Goal: Task Accomplishment & Management: Complete application form

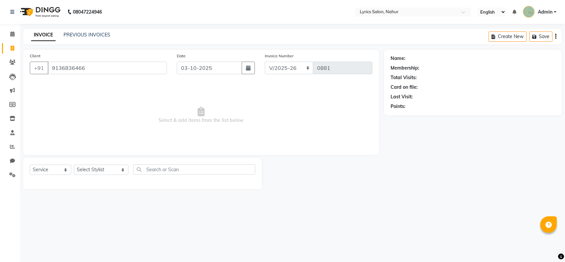
select select "8608"
select select "service"
type input "9136836466"
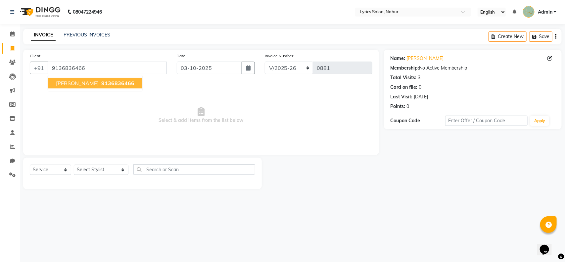
click at [121, 85] on span "9136836466" at bounding box center [117, 83] width 33 height 7
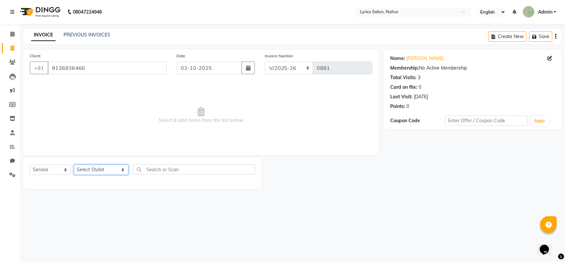
click at [93, 171] on select "Select Stylist [PERSON_NAME] [PERSON_NAME] [PERSON_NAME] KAJAL JATHE [PERSON_NA…" at bounding box center [101, 169] width 55 height 10
select select "85765"
click at [74, 164] on select "Select Stylist [PERSON_NAME] [PERSON_NAME] [PERSON_NAME] KAJAL JATHE [PERSON_NA…" at bounding box center [101, 169] width 55 height 10
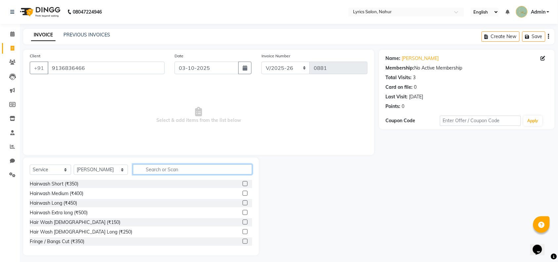
click at [151, 167] on input "text" at bounding box center [192, 169] width 119 height 10
paste input "Haircut [DEMOGRAPHIC_DATA]"
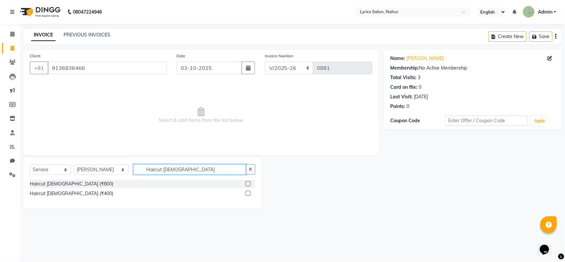
type input "Haircut [DEMOGRAPHIC_DATA]"
click at [247, 192] on label at bounding box center [247, 193] width 5 height 5
click at [247, 192] on input "checkbox" at bounding box center [247, 193] width 4 height 4
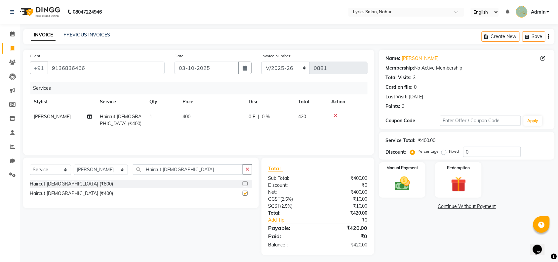
checkbox input "false"
click at [246, 172] on button "button" at bounding box center [248, 169] width 10 height 10
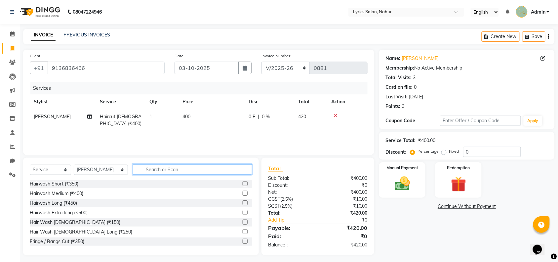
paste input "Beard Trimming"
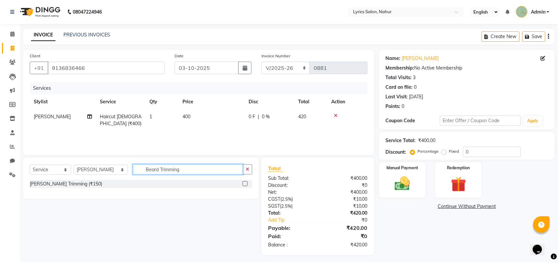
type input "Beard Trimming"
click at [243, 184] on label at bounding box center [245, 183] width 5 height 5
click at [243, 184] on input "checkbox" at bounding box center [245, 184] width 4 height 4
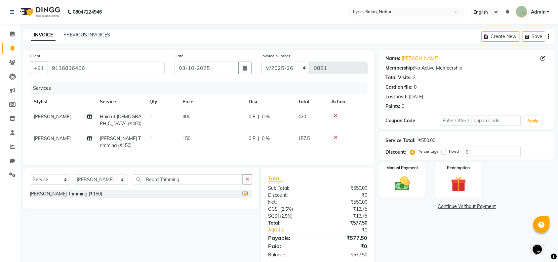
checkbox input "false"
click at [549, 36] on icon "button" at bounding box center [548, 36] width 1 height 0
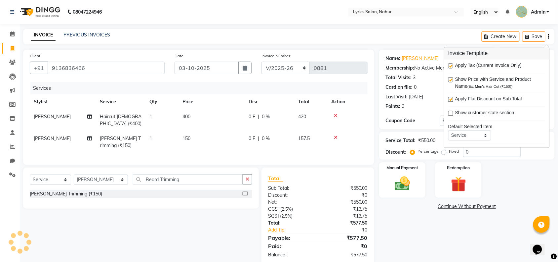
click at [451, 65] on label at bounding box center [450, 66] width 5 height 5
click at [451, 65] on input "checkbox" at bounding box center [450, 66] width 4 height 4
checkbox input "false"
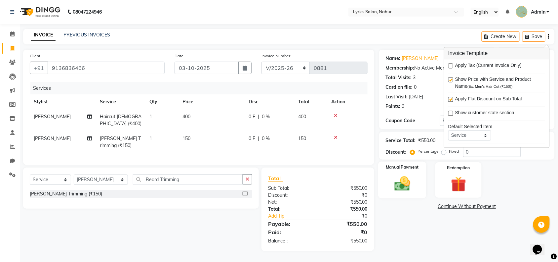
drag, startPoint x: 424, startPoint y: 226, endPoint x: 407, endPoint y: 186, distance: 43.3
click at [407, 186] on div "Name: [PERSON_NAME] Membership: No Active Membership Total Visits: 3 Card on fi…" at bounding box center [469, 150] width 181 height 201
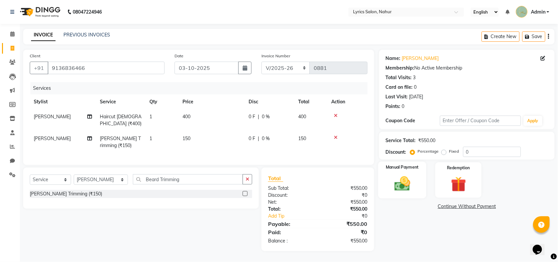
click at [407, 186] on img at bounding box center [403, 183] width 26 height 18
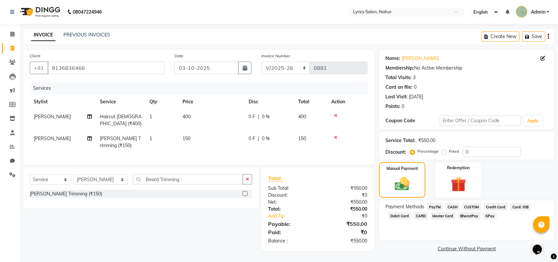
click at [225, 248] on div "Select Service Product Membership Package Voucher Prepaid Gift Card Select Styl…" at bounding box center [138, 208] width 241 height 83
click at [265, 118] on span "0 %" at bounding box center [266, 116] width 8 height 7
select select "85765"
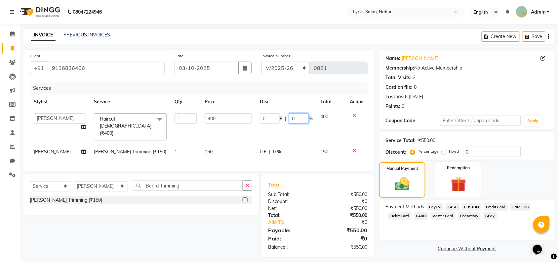
click at [289, 118] on input "0" at bounding box center [299, 118] width 20 height 10
type input "20"
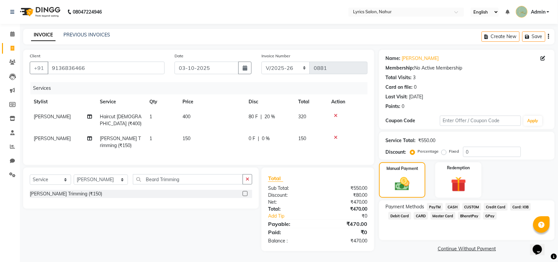
click at [276, 141] on div "0 F | 0 %" at bounding box center [270, 138] width 42 height 7
select select "85765"
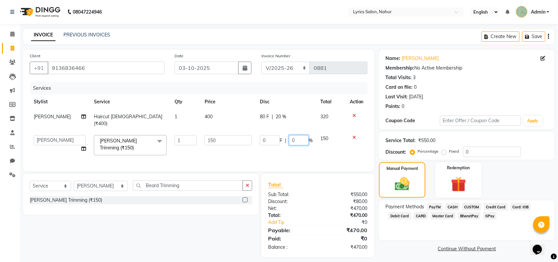
click at [290, 135] on input "0" at bounding box center [299, 140] width 20 height 10
type input "20"
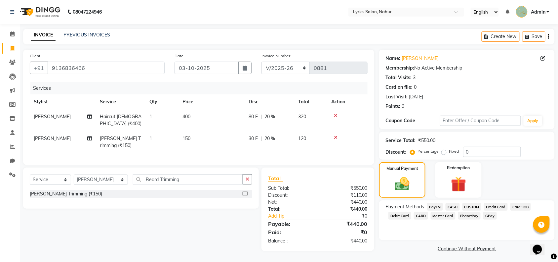
click at [396, 256] on main "INVOICE PREVIOUS INVOICES Create New Save Client [PHONE_NUMBER] Date [DATE] Inv…" at bounding box center [289, 146] width 538 height 234
click at [451, 207] on span "CASH" at bounding box center [453, 207] width 14 height 8
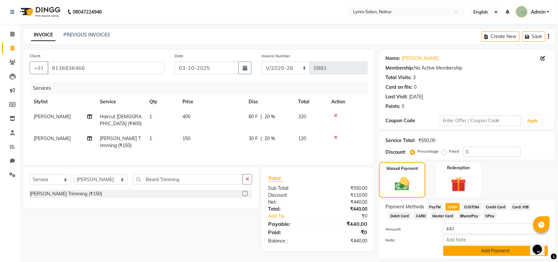
click at [464, 250] on button "Add Payment" at bounding box center [496, 250] width 105 height 10
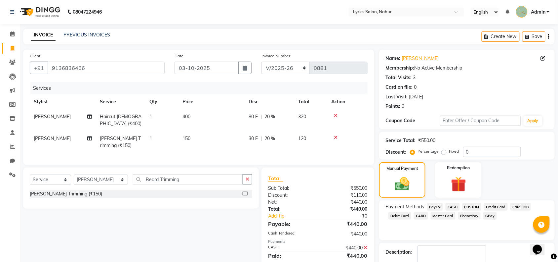
scroll to position [39, 0]
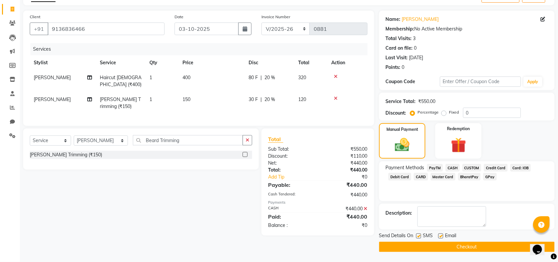
click at [431, 248] on button "Checkout" at bounding box center [467, 246] width 176 height 10
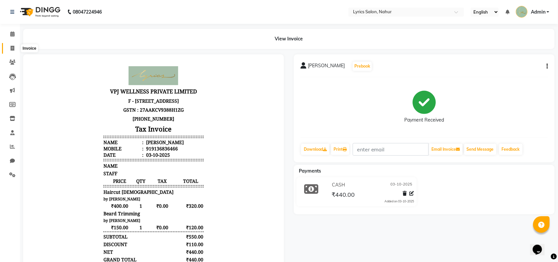
click at [12, 50] on icon at bounding box center [13, 48] width 4 height 5
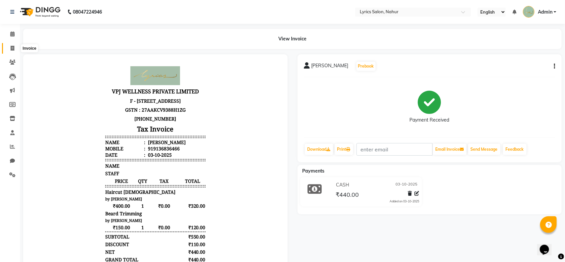
select select "8608"
select select "service"
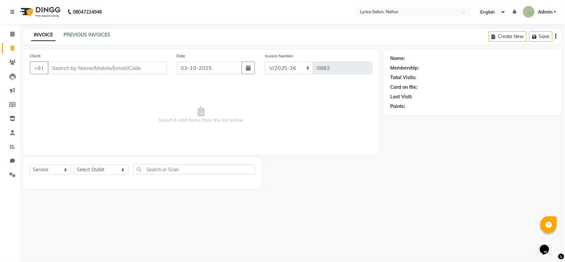
click at [84, 65] on input "Client" at bounding box center [107, 68] width 119 height 13
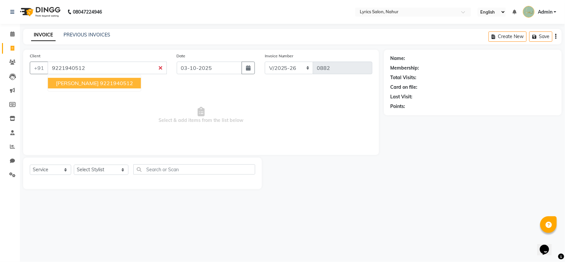
click at [133, 81] on ngb-highlight "9221940512" at bounding box center [116, 83] width 33 height 7
type input "9221940512"
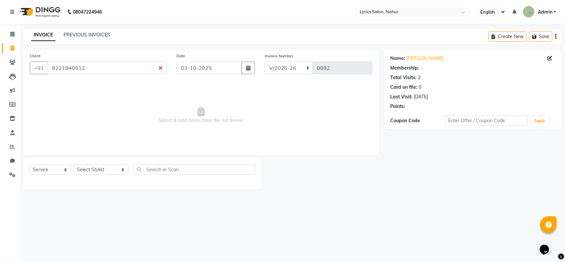
select select "1: Object"
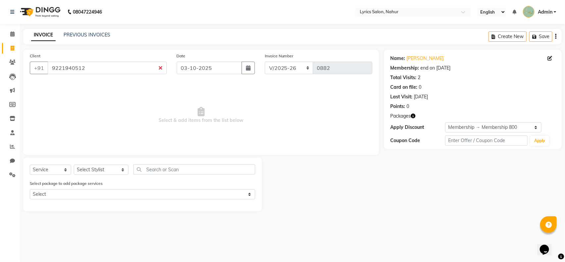
click at [83, 175] on div "Select Service Product Membership Package Voucher Prepaid Gift Card Select Styl…" at bounding box center [142, 172] width 225 height 16
click at [84, 171] on select "Select Stylist [PERSON_NAME] [PERSON_NAME] [PERSON_NAME] KAJAL JATHE [PERSON_NA…" at bounding box center [101, 169] width 55 height 10
select select "85766"
click at [74, 164] on select "Select Stylist [PERSON_NAME] [PERSON_NAME] [PERSON_NAME] KAJAL JATHE [PERSON_NA…" at bounding box center [101, 169] width 55 height 10
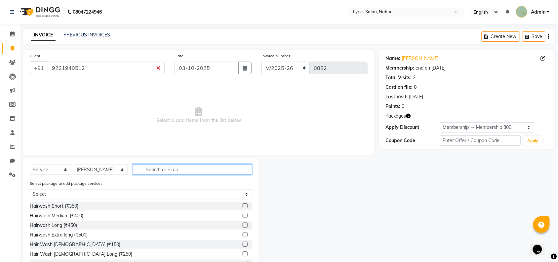
click at [136, 168] on input "text" at bounding box center [192, 169] width 119 height 10
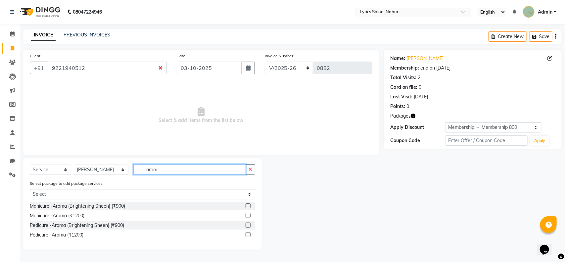
type input "arom"
click at [248, 221] on div at bounding box center [250, 225] width 10 height 8
click at [247, 226] on label at bounding box center [247, 224] width 5 height 5
click at [247, 226] on input "checkbox" at bounding box center [247, 225] width 4 height 4
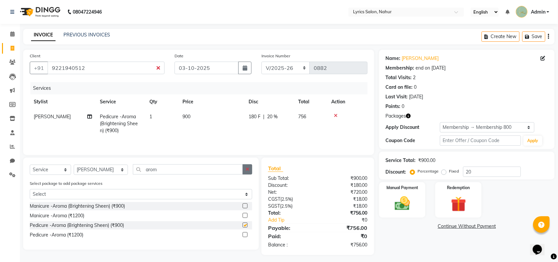
checkbox input "false"
click at [250, 173] on button "button" at bounding box center [248, 169] width 10 height 10
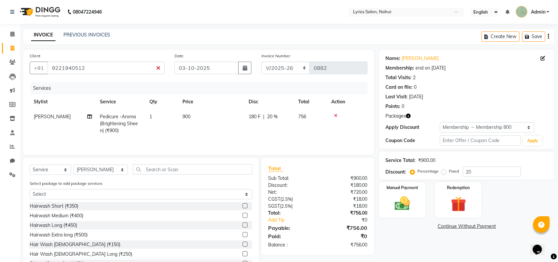
click at [549, 37] on icon "button" at bounding box center [548, 36] width 1 height 0
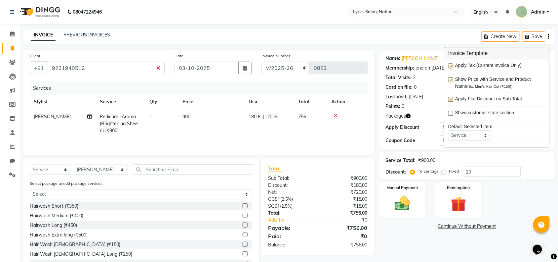
click at [450, 67] on label at bounding box center [450, 66] width 5 height 5
click at [450, 67] on input "checkbox" at bounding box center [450, 66] width 4 height 4
checkbox input "false"
click at [406, 243] on div "Name: [PERSON_NAME] Membership: end on [DATE] Total Visits: 2 Card on file: 0 L…" at bounding box center [469, 164] width 181 height 228
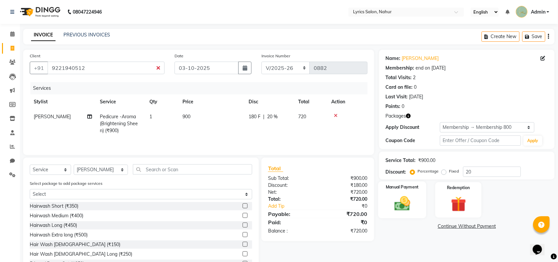
click at [401, 200] on img at bounding box center [403, 203] width 26 height 18
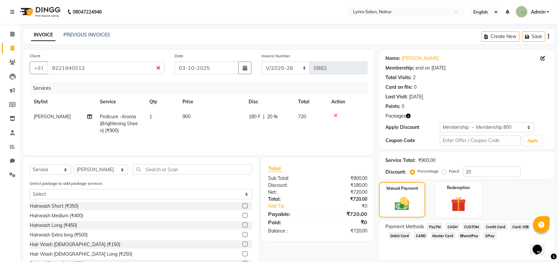
click at [485, 237] on span "GPay" at bounding box center [491, 236] width 14 height 8
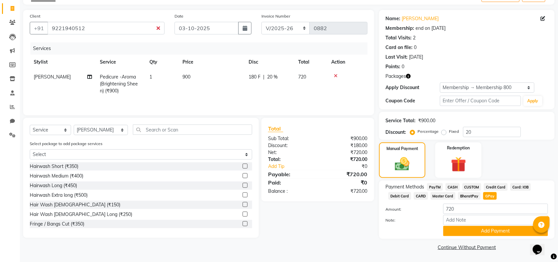
click at [457, 187] on span "CASH" at bounding box center [453, 187] width 14 height 8
click at [467, 206] on input "720" at bounding box center [496, 208] width 105 height 10
type input "7"
type input "500"
click at [467, 231] on button "Add Payment" at bounding box center [496, 231] width 105 height 10
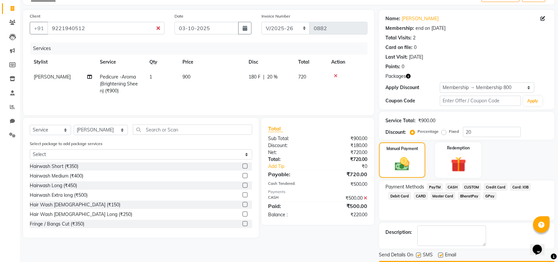
click at [489, 197] on span "GPay" at bounding box center [491, 196] width 14 height 8
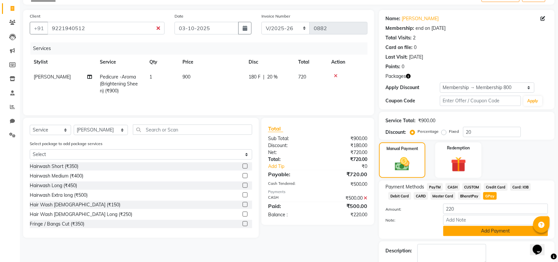
click at [472, 232] on button "Add Payment" at bounding box center [496, 231] width 105 height 10
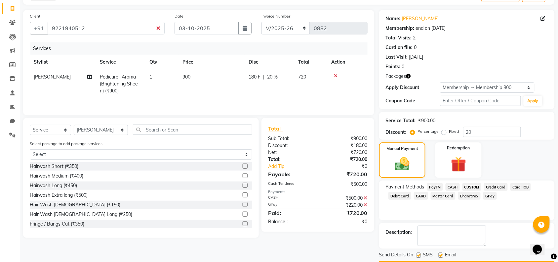
scroll to position [59, 0]
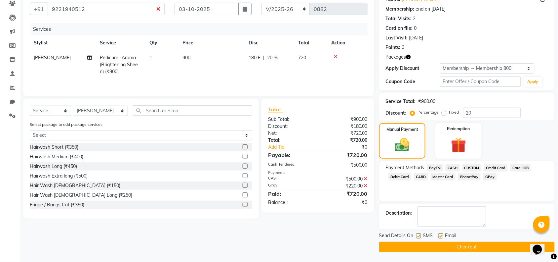
click at [429, 247] on button "Checkout" at bounding box center [467, 246] width 176 height 10
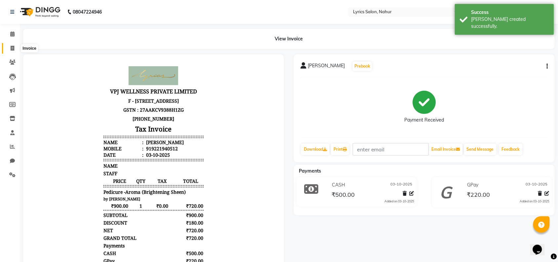
click at [14, 48] on span at bounding box center [13, 49] width 12 height 8
select select "service"
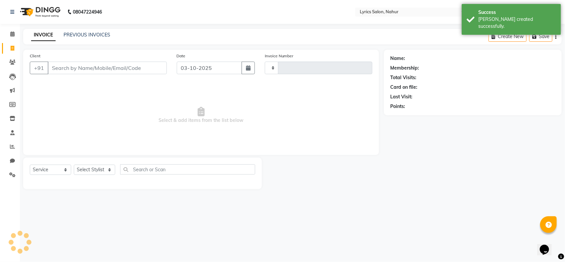
type input "0883"
select select "8608"
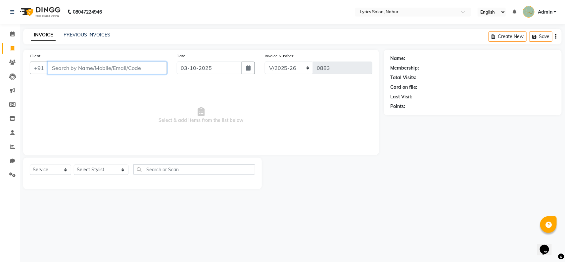
paste input "9175001396"
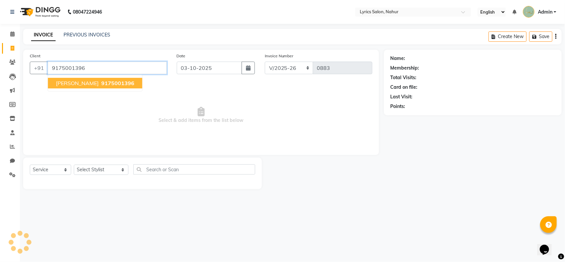
type input "9175001396"
select select "1: Object"
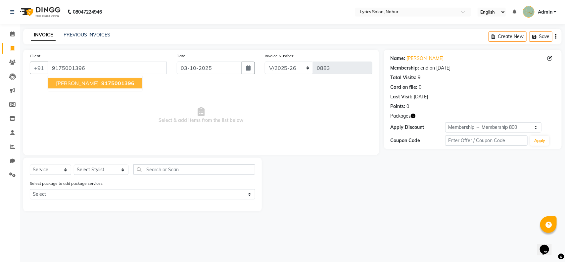
click at [122, 83] on span "9175001396" at bounding box center [117, 83] width 33 height 7
select select "1: Object"
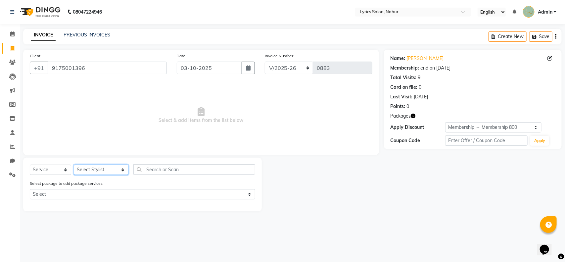
click at [93, 171] on select "Select Stylist [PERSON_NAME] [PERSON_NAME] [PERSON_NAME] KAJAL JATHE [PERSON_NA…" at bounding box center [101, 169] width 55 height 10
click at [103, 217] on main "INVOICE PREVIOUS INVOICES Create New Save Client [PHONE_NUMBER] Date [DATE] Inv…" at bounding box center [292, 125] width 545 height 192
click at [100, 36] on link "PREVIOUS INVOICES" at bounding box center [87, 35] width 47 height 6
